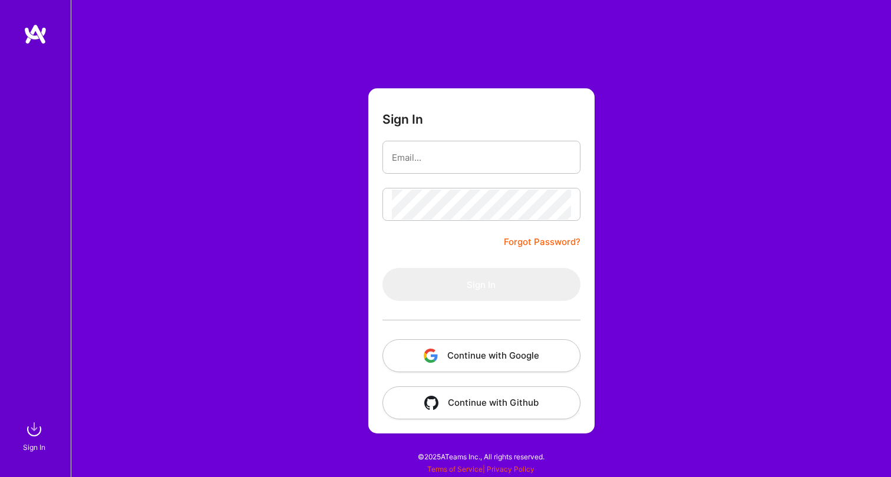
click at [463, 354] on button "Continue with Google" at bounding box center [481, 355] width 198 height 33
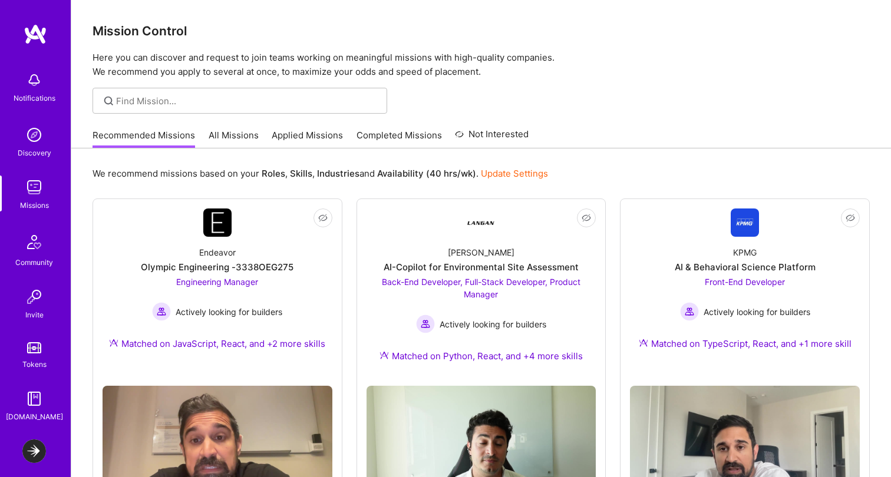
click at [36, 458] on img at bounding box center [34, 452] width 24 height 24
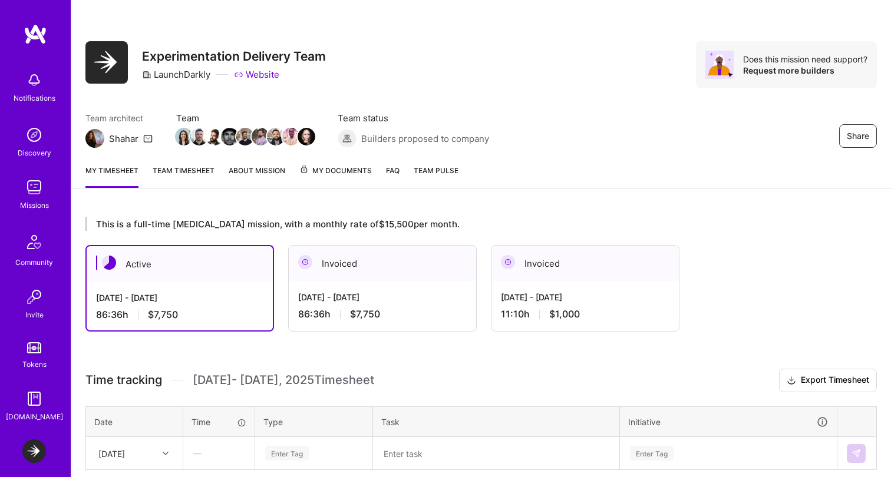
click at [719, 123] on div "Team architect Shahar Team Team status Builders proposed to company Share" at bounding box center [480, 130] width 791 height 36
click at [339, 171] on span "My Documents" at bounding box center [335, 170] width 72 height 13
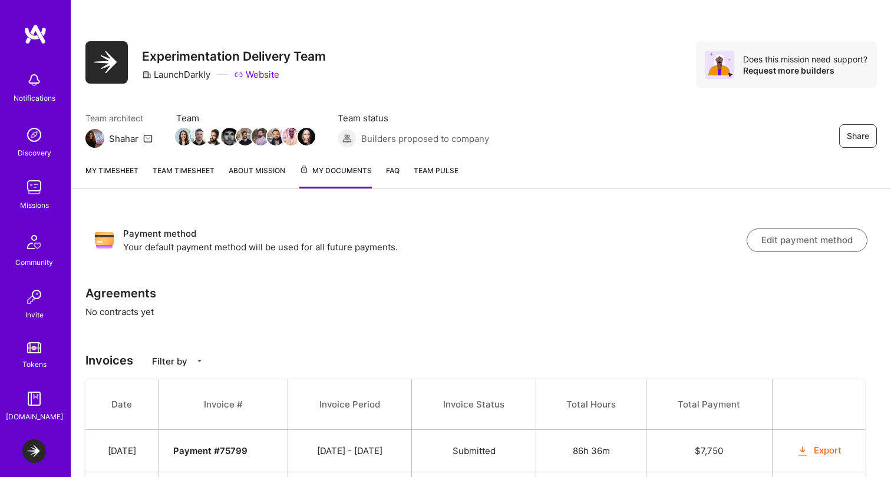
click at [238, 171] on link "About Mission" at bounding box center [257, 176] width 57 height 24
